Goal: Transaction & Acquisition: Purchase product/service

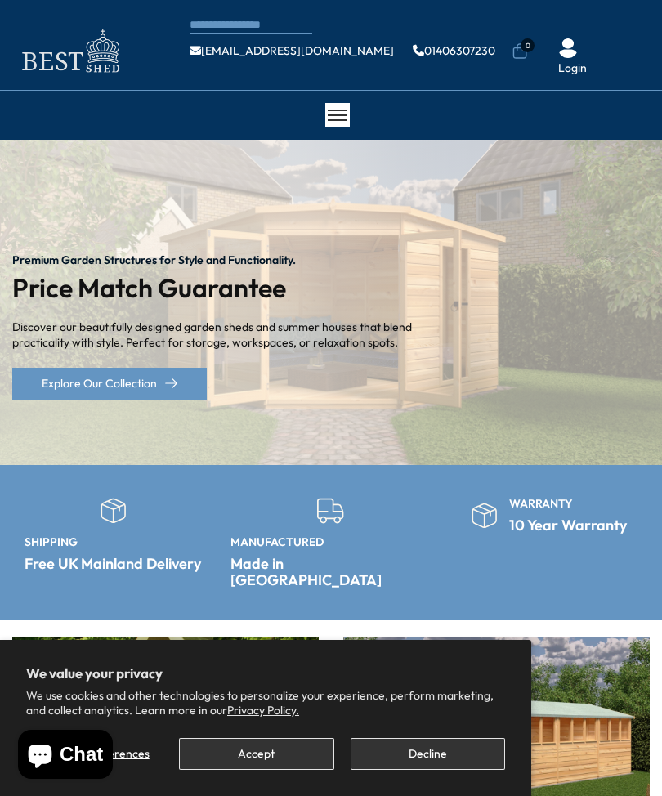
click at [282, 748] on button "Accept" at bounding box center [256, 754] width 155 height 32
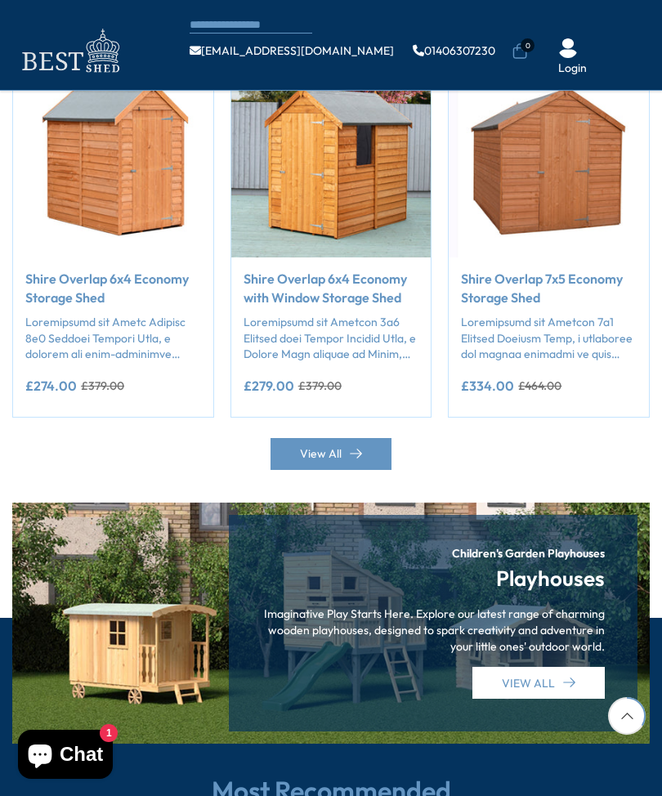
scroll to position [1355, 0]
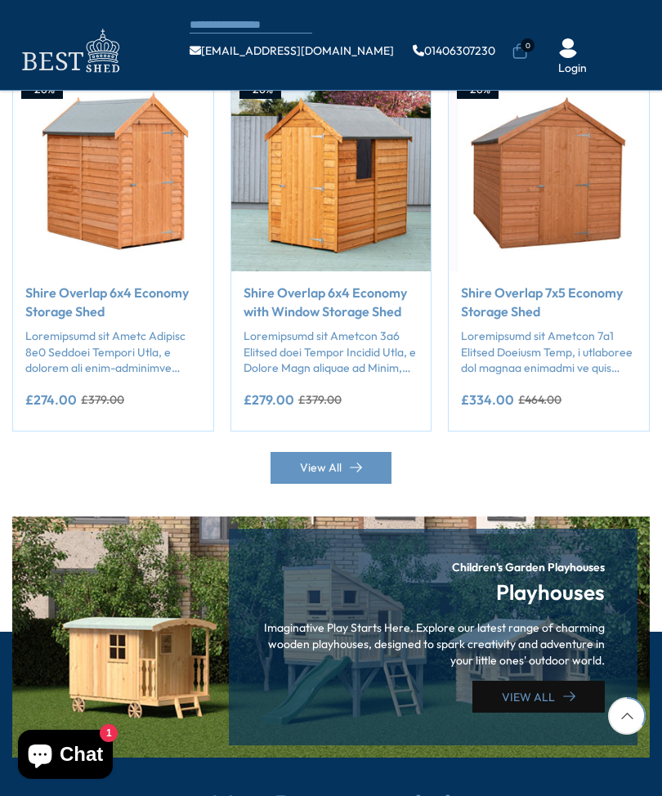
click at [535, 681] on link "VIEW ALL" at bounding box center [539, 697] width 132 height 32
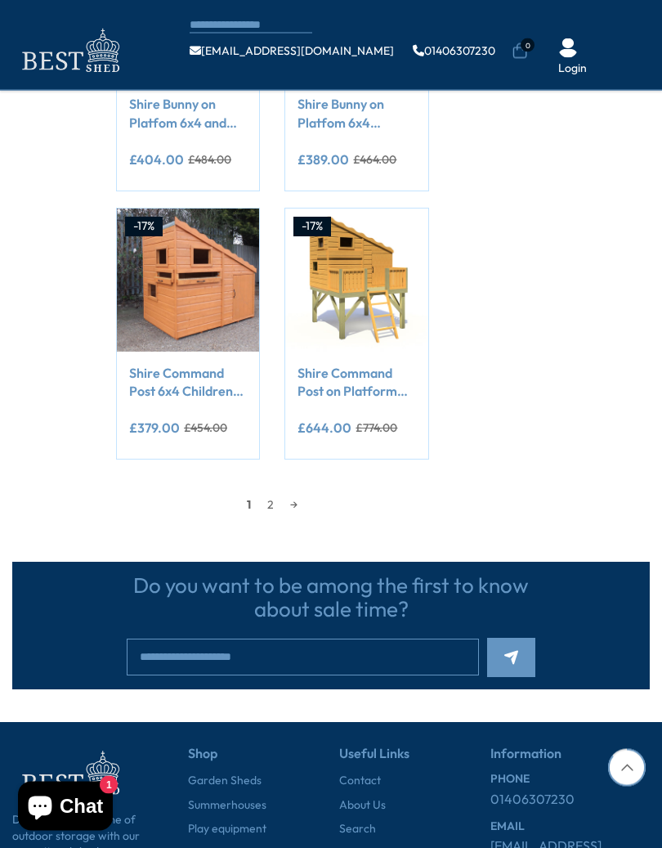
scroll to position [1428, 0]
click at [296, 504] on link "→" at bounding box center [294, 504] width 24 height 25
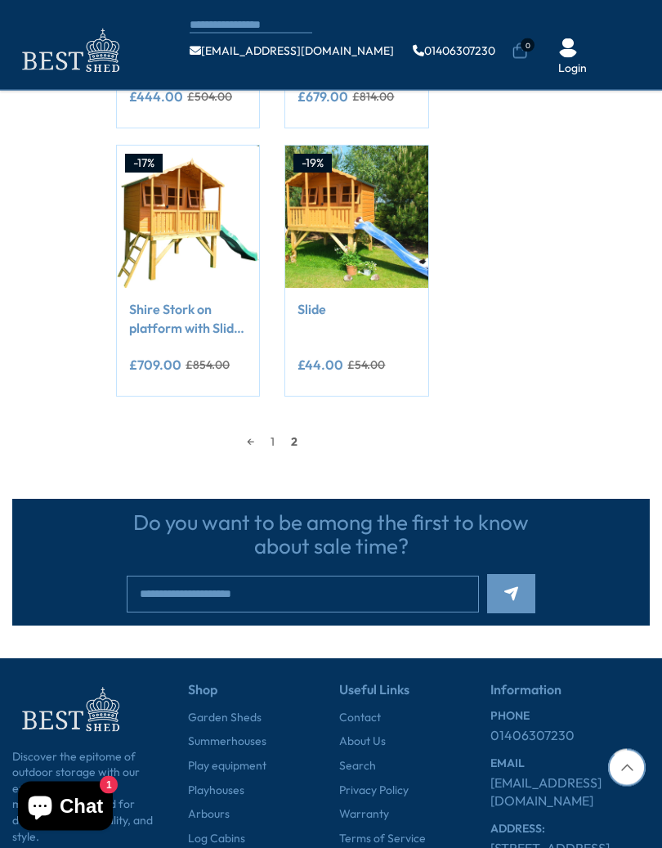
scroll to position [1223, 0]
click at [310, 445] on div "← 1 2" at bounding box center [272, 441] width 313 height 25
click at [312, 446] on div "← 1 2" at bounding box center [272, 441] width 313 height 25
click at [306, 440] on span "2" at bounding box center [294, 441] width 23 height 25
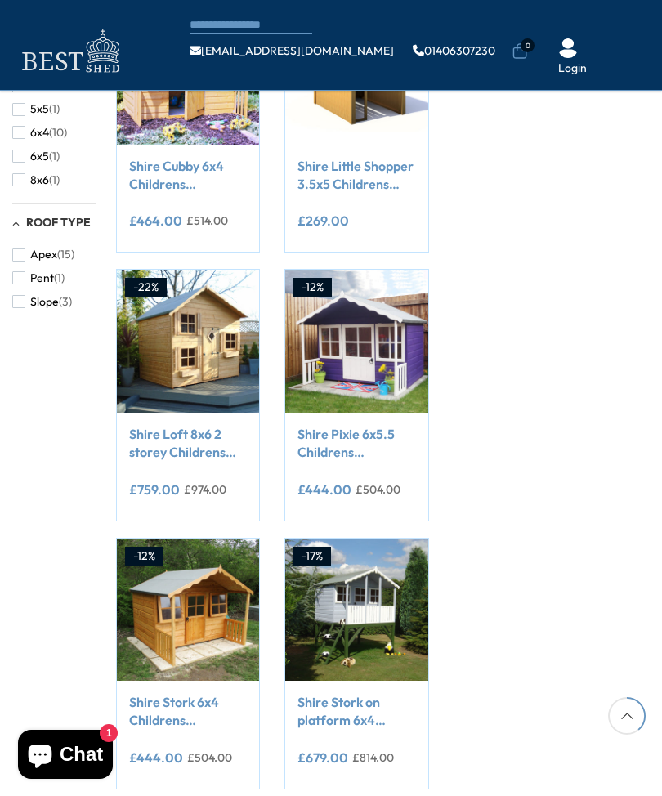
scroll to position [561, 0]
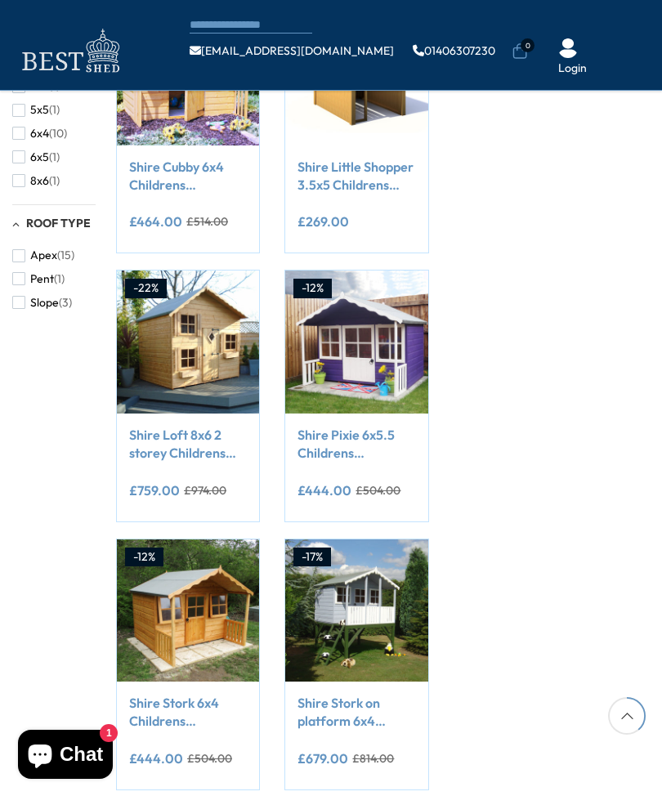
click at [598, 429] on div "Filter By Collection Arbours (17) Fencing (16) [GEOGRAPHIC_DATA] (5) [GEOGRAPHI…" at bounding box center [331, 373] width 662 height 1509
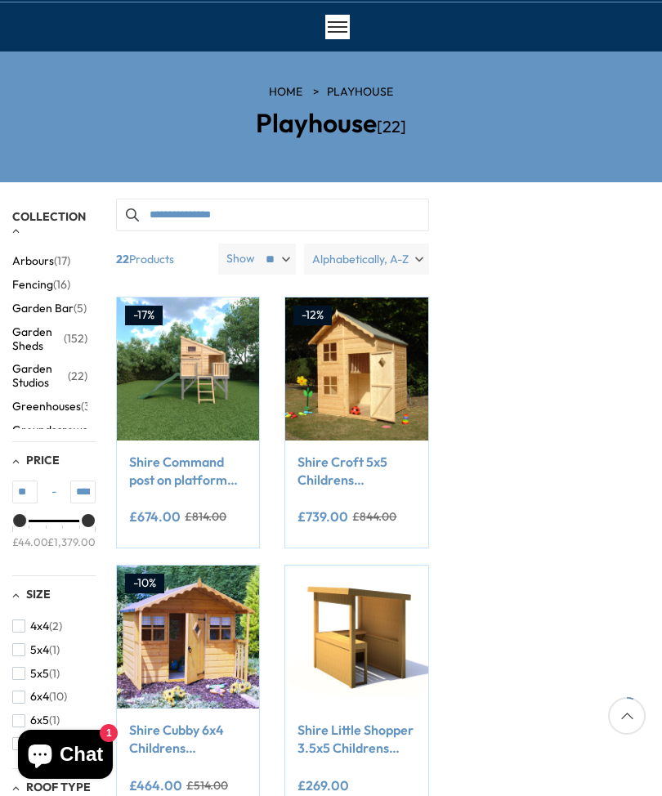
scroll to position [0, 0]
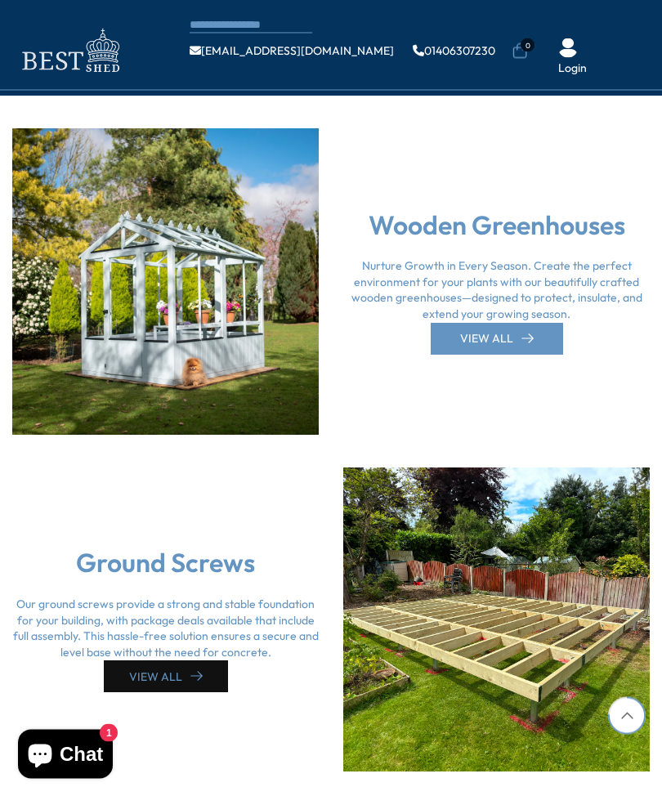
scroll to position [3028, 0]
